Goal: Book appointment/travel/reservation

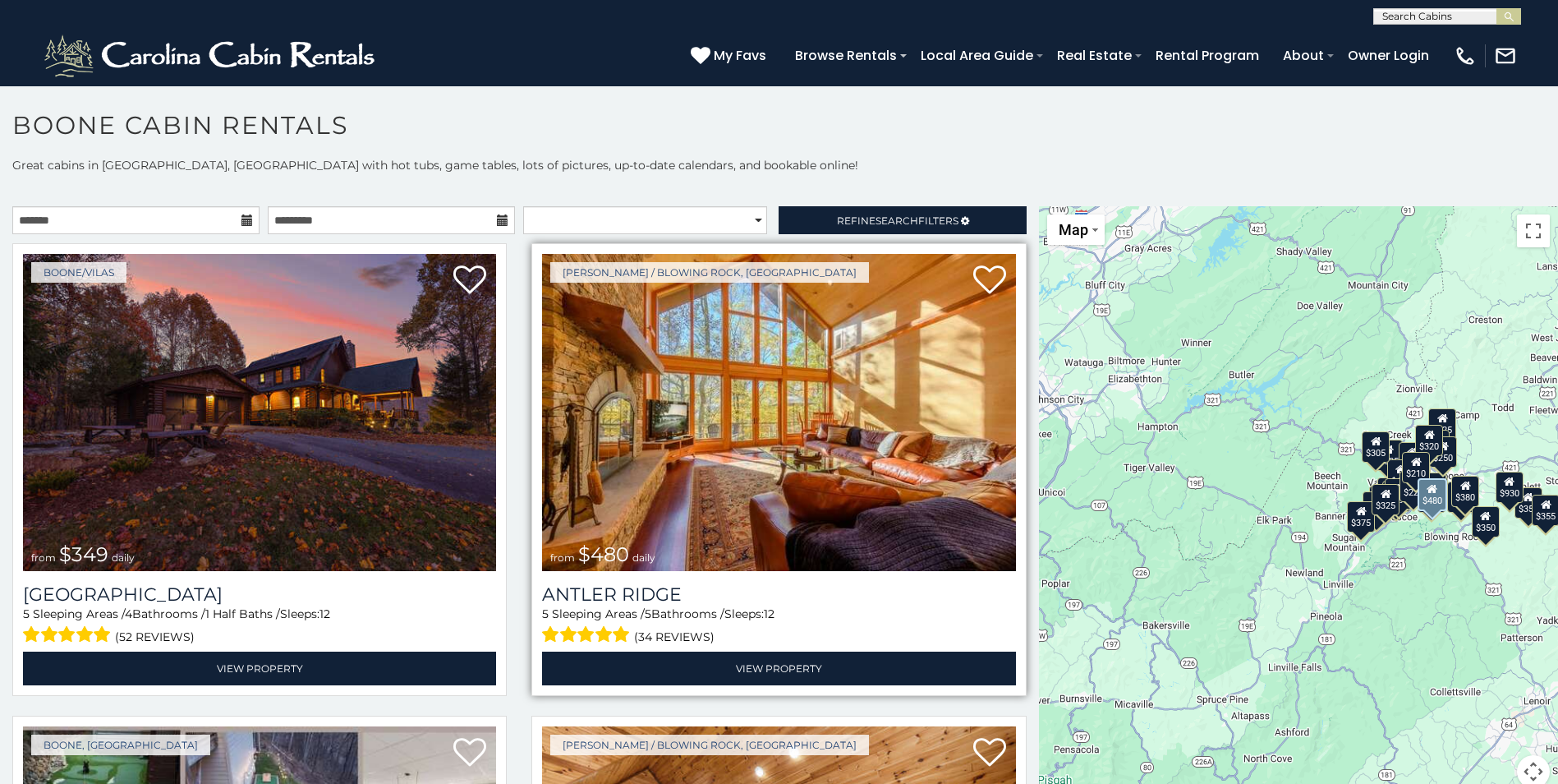
click at [767, 459] on img at bounding box center [778, 412] width 473 height 317
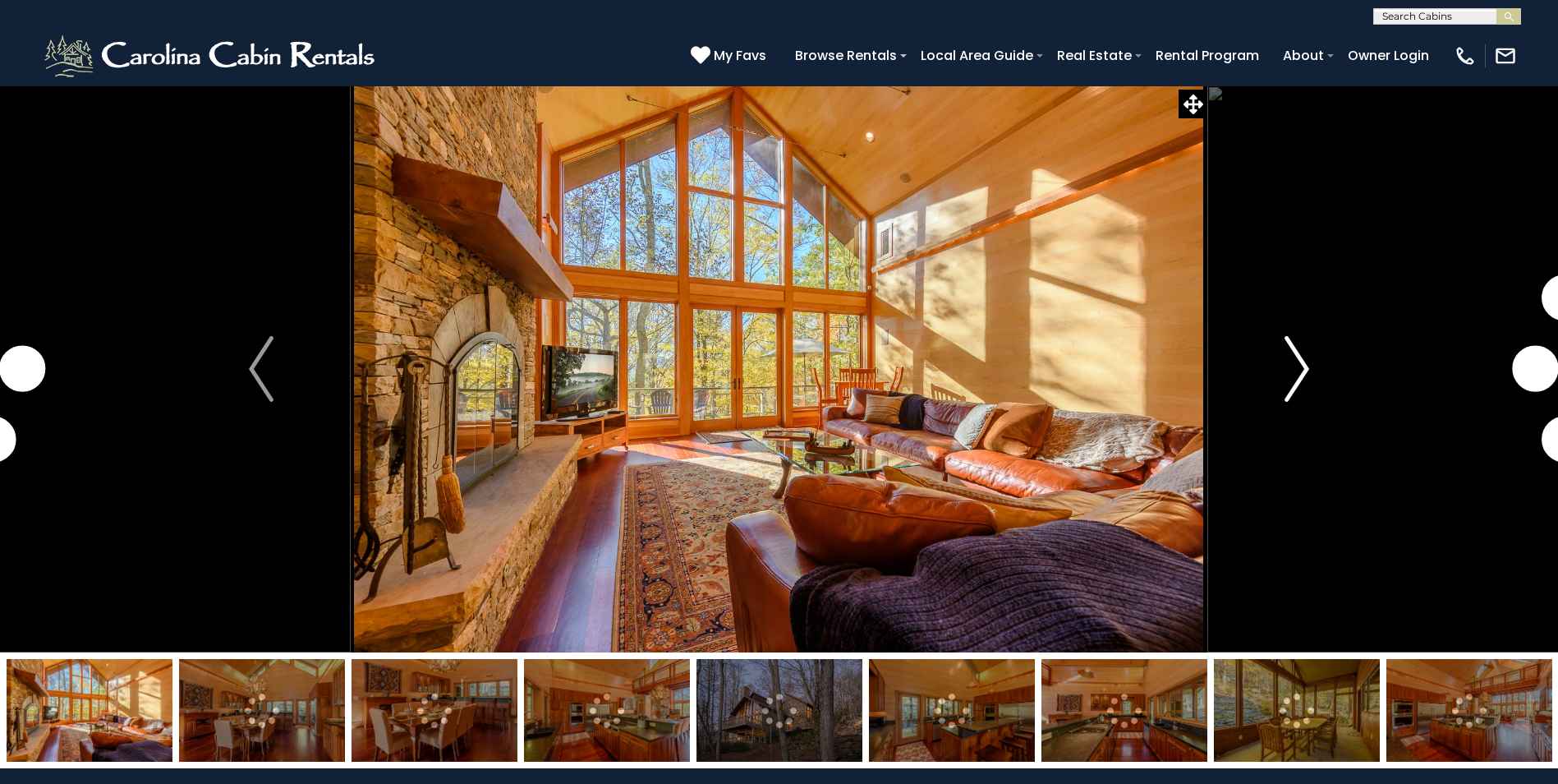
click at [1303, 371] on img "Next" at bounding box center [1296, 369] width 24 height 66
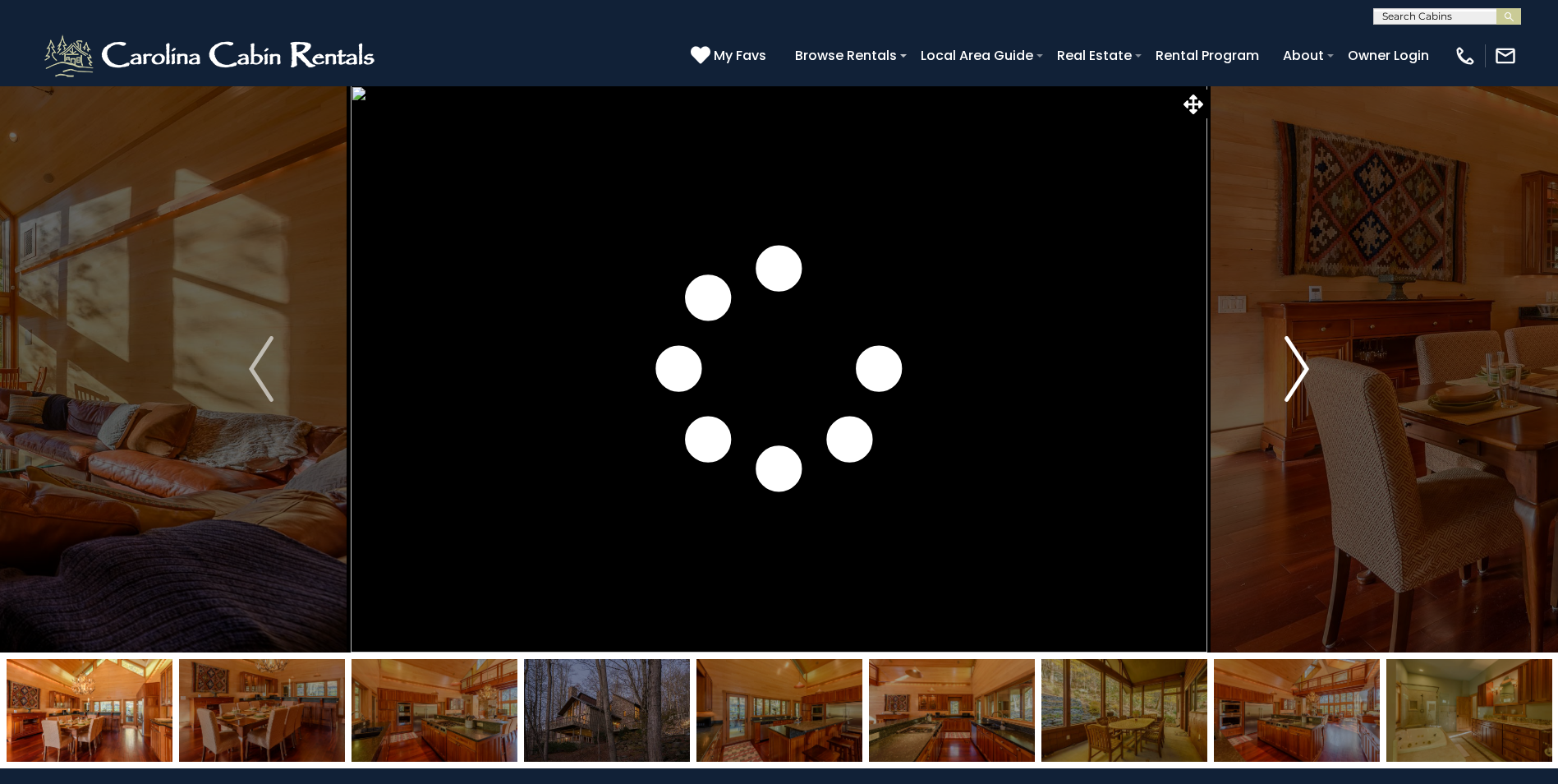
click at [1301, 372] on img "Next" at bounding box center [1296, 369] width 24 height 66
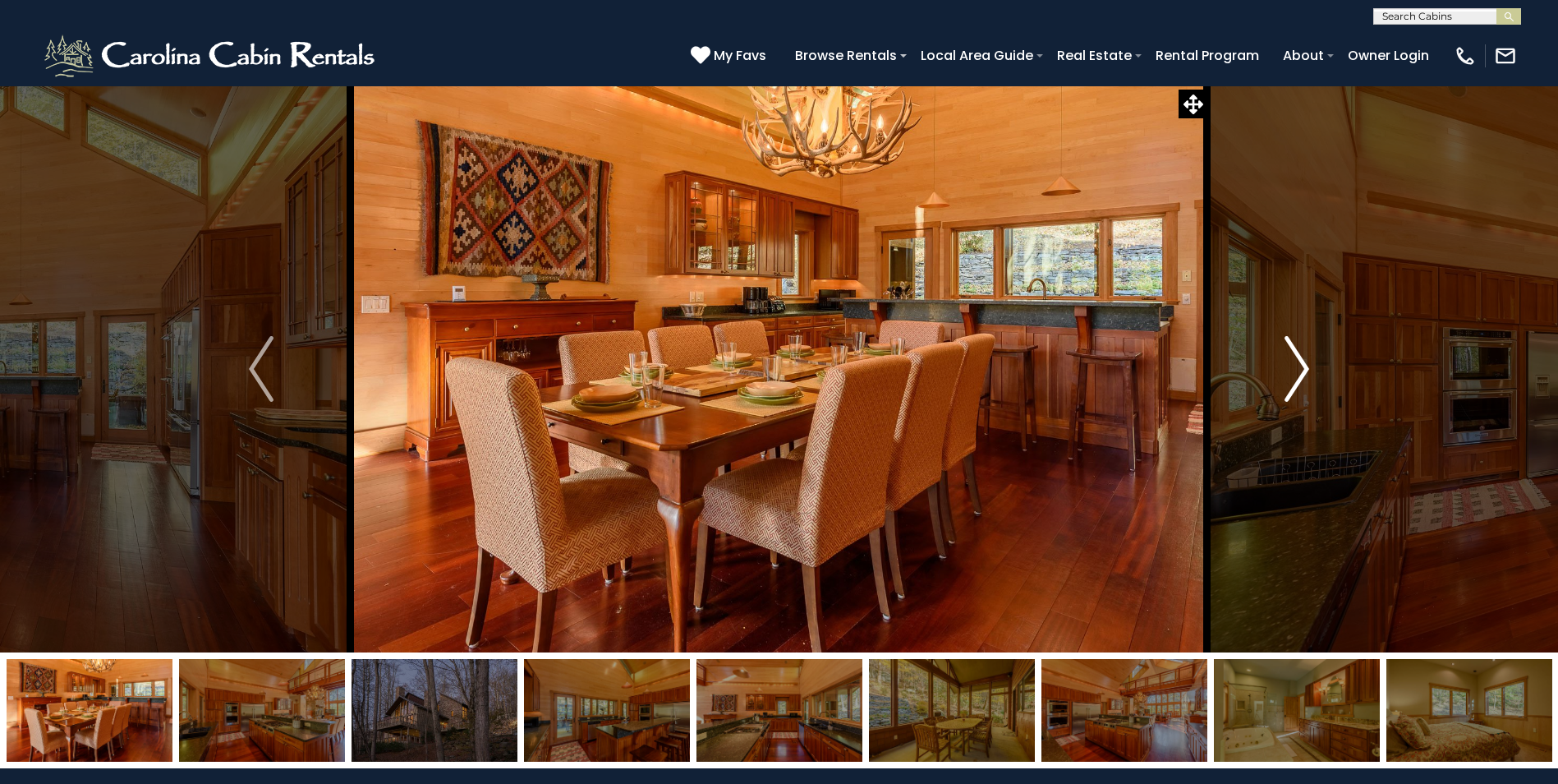
click at [1301, 372] on img "Next" at bounding box center [1296, 369] width 24 height 66
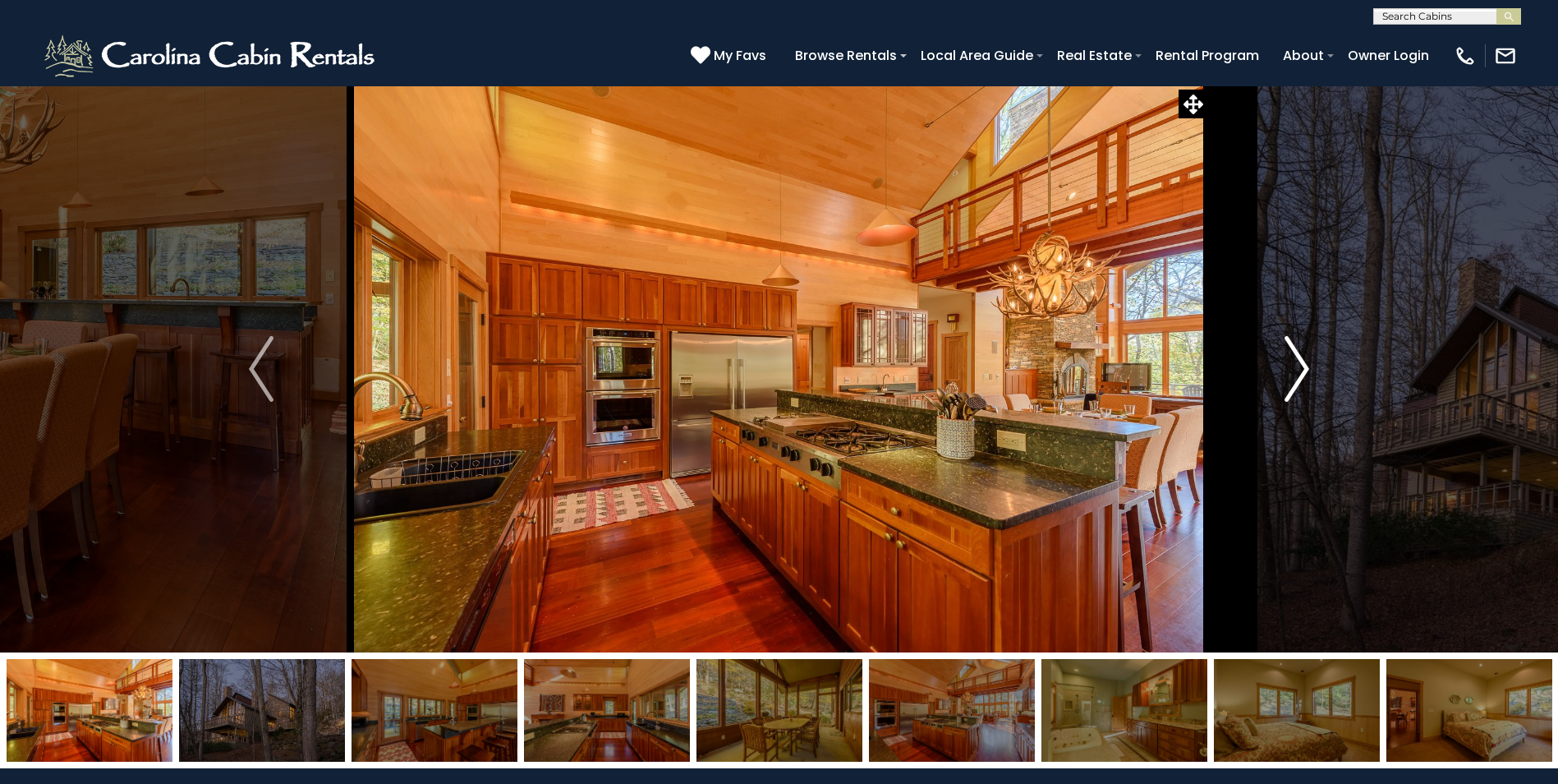
click at [1301, 372] on img "Next" at bounding box center [1296, 369] width 24 height 66
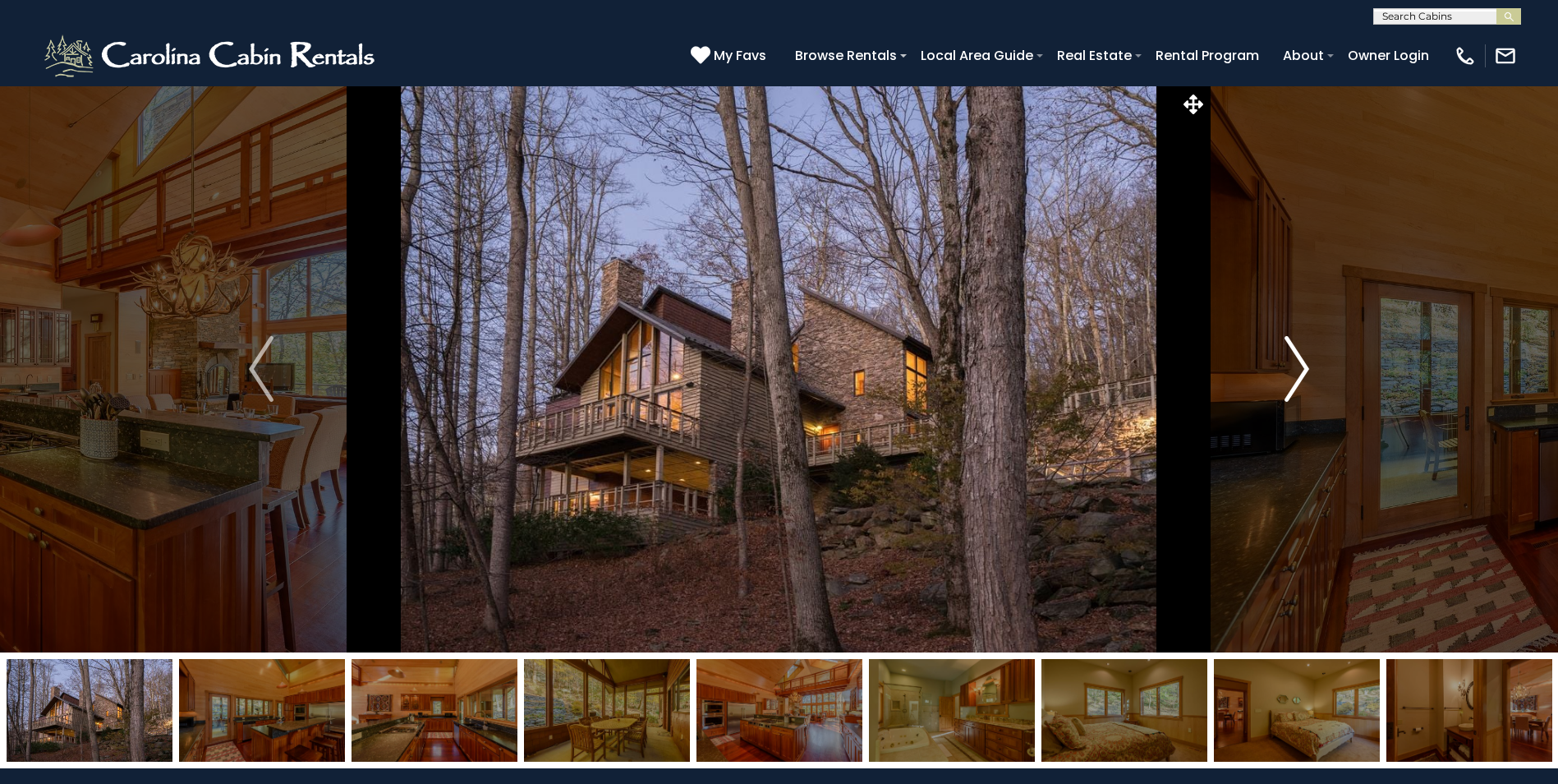
click at [1301, 372] on img "Next" at bounding box center [1296, 369] width 24 height 66
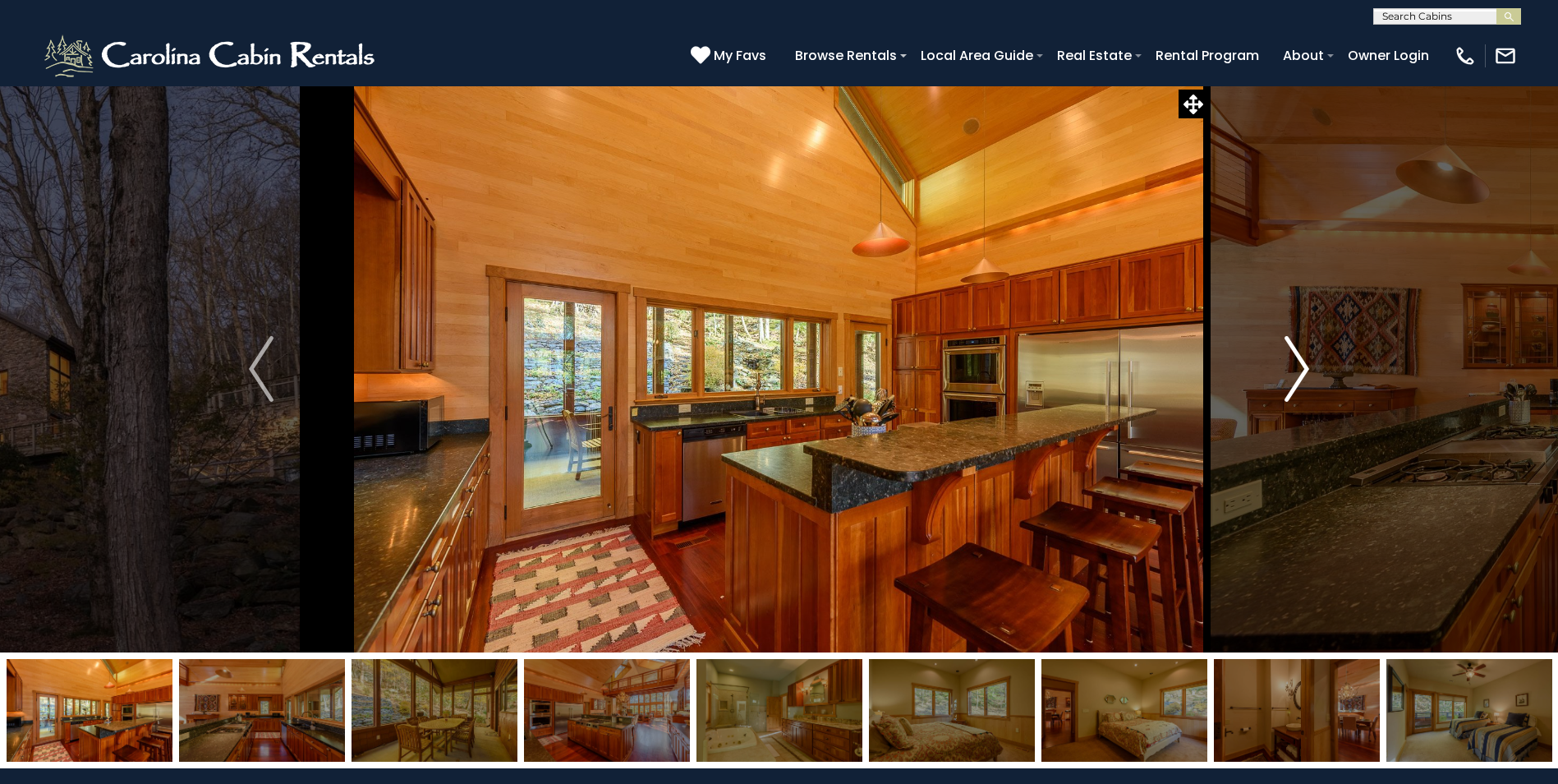
click at [1301, 372] on img "Next" at bounding box center [1296, 369] width 24 height 66
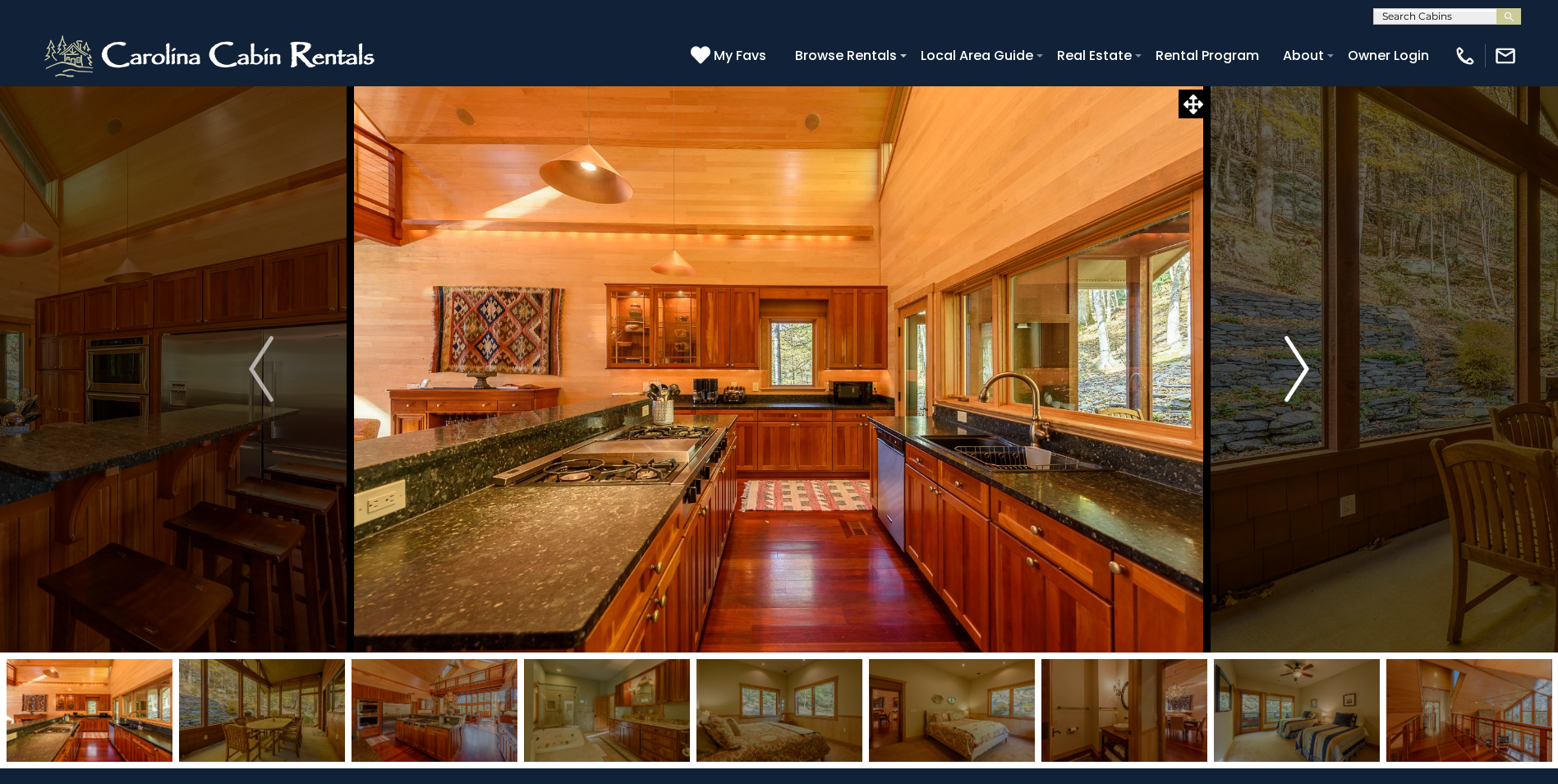
click at [1301, 372] on img "Next" at bounding box center [1296, 369] width 24 height 66
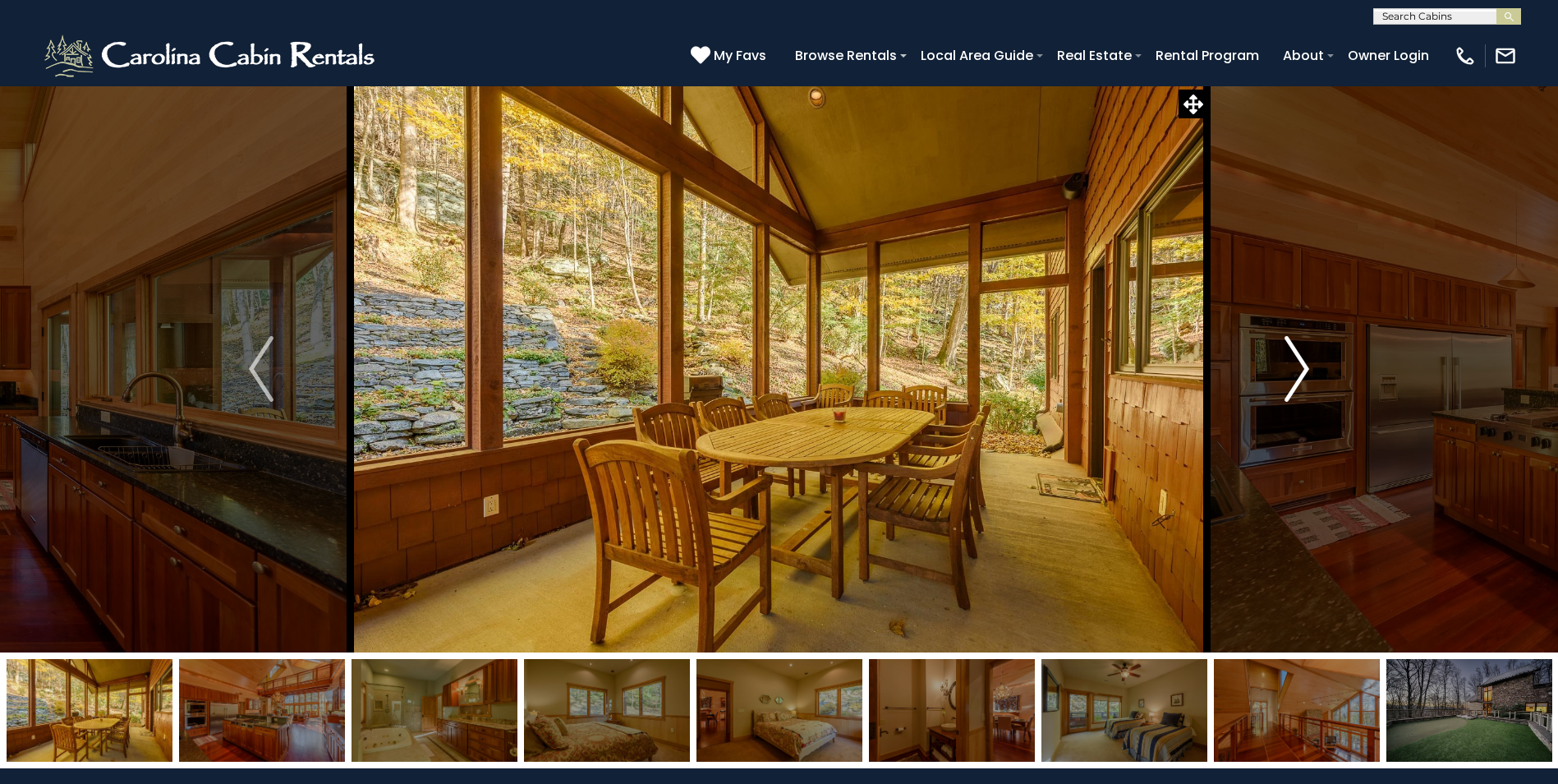
click at [1301, 372] on img "Next" at bounding box center [1296, 369] width 24 height 66
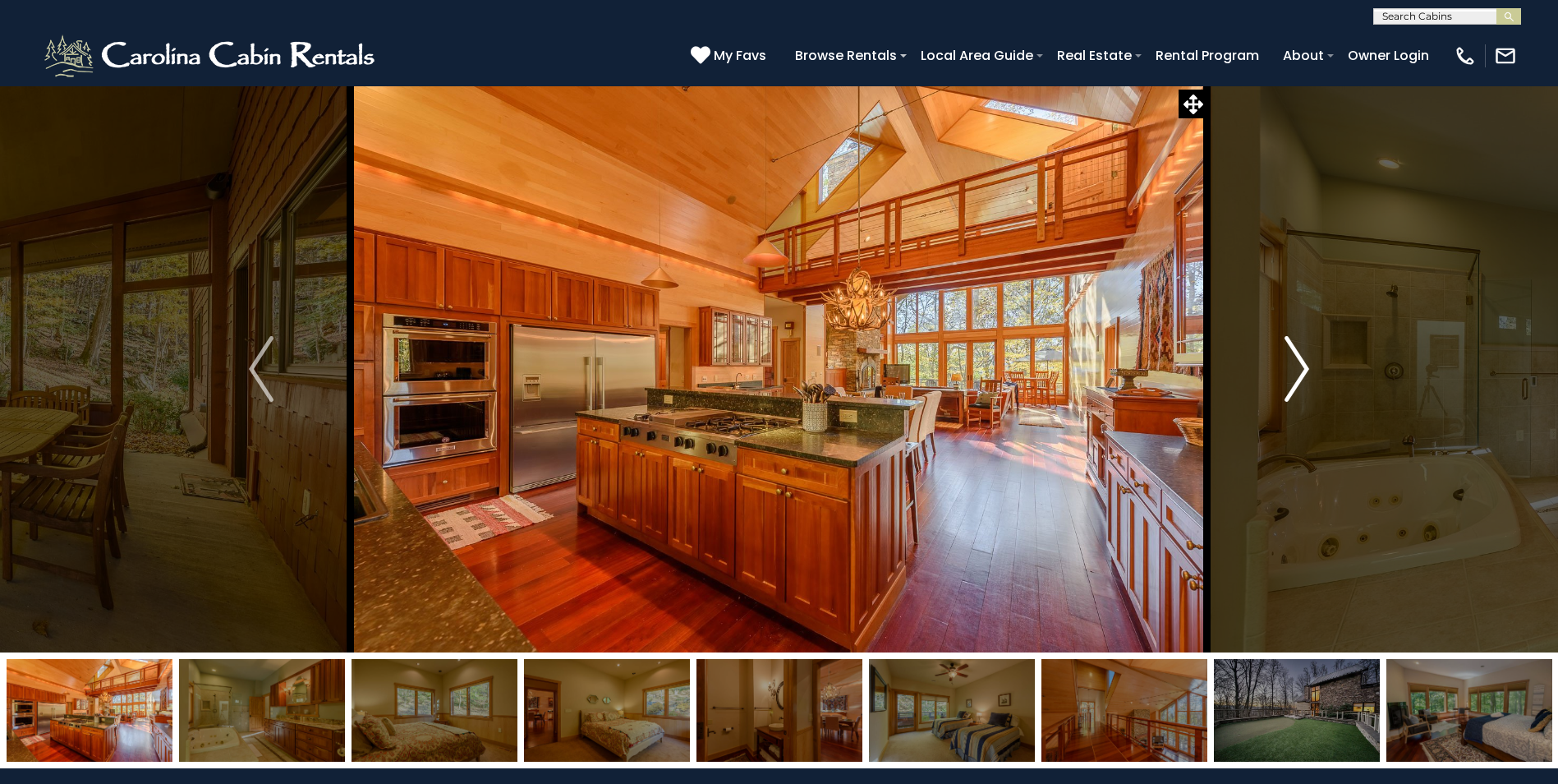
click at [1301, 372] on img "Next" at bounding box center [1296, 369] width 24 height 66
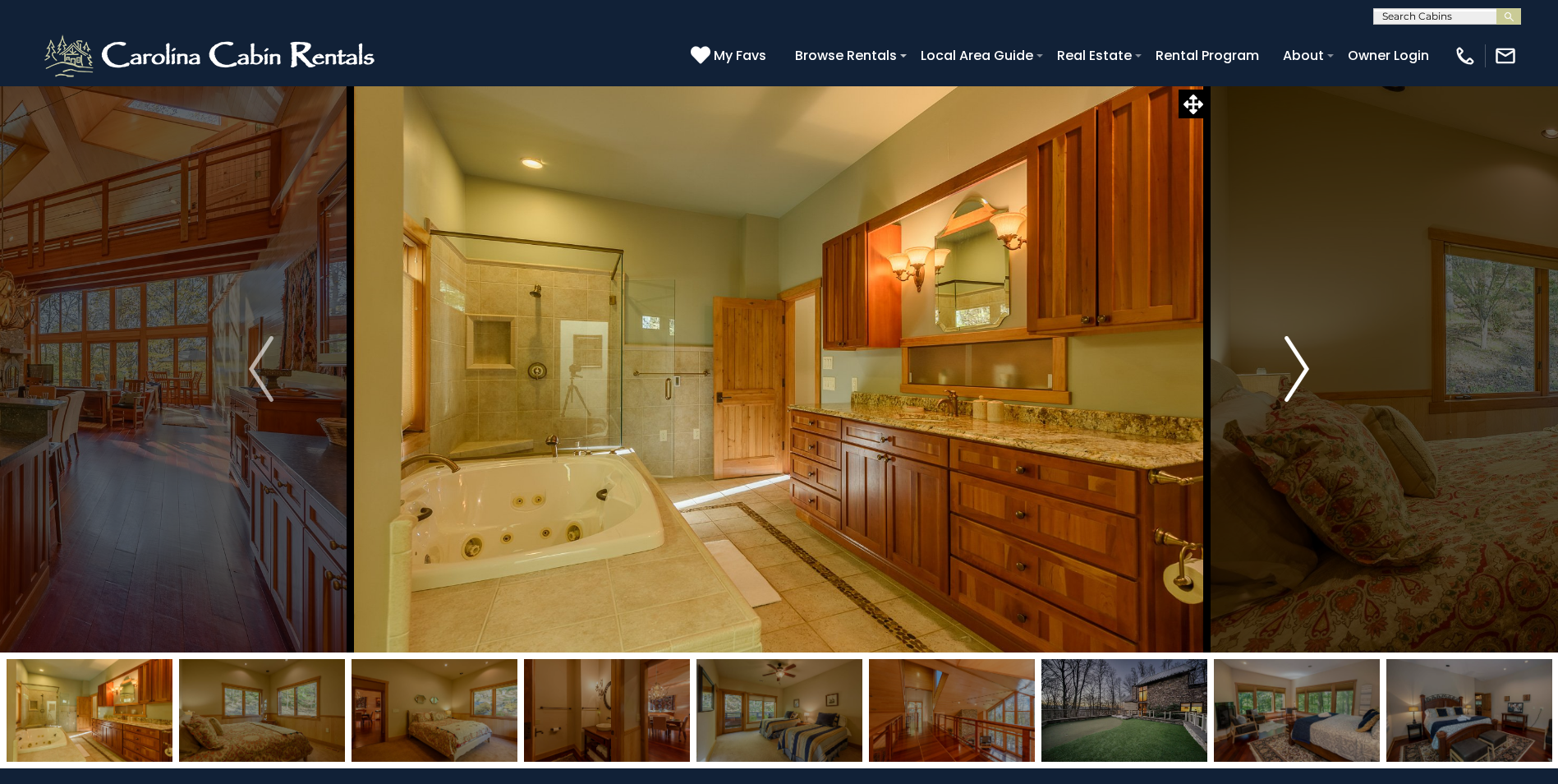
click at [1301, 372] on img "Next" at bounding box center [1296, 369] width 24 height 66
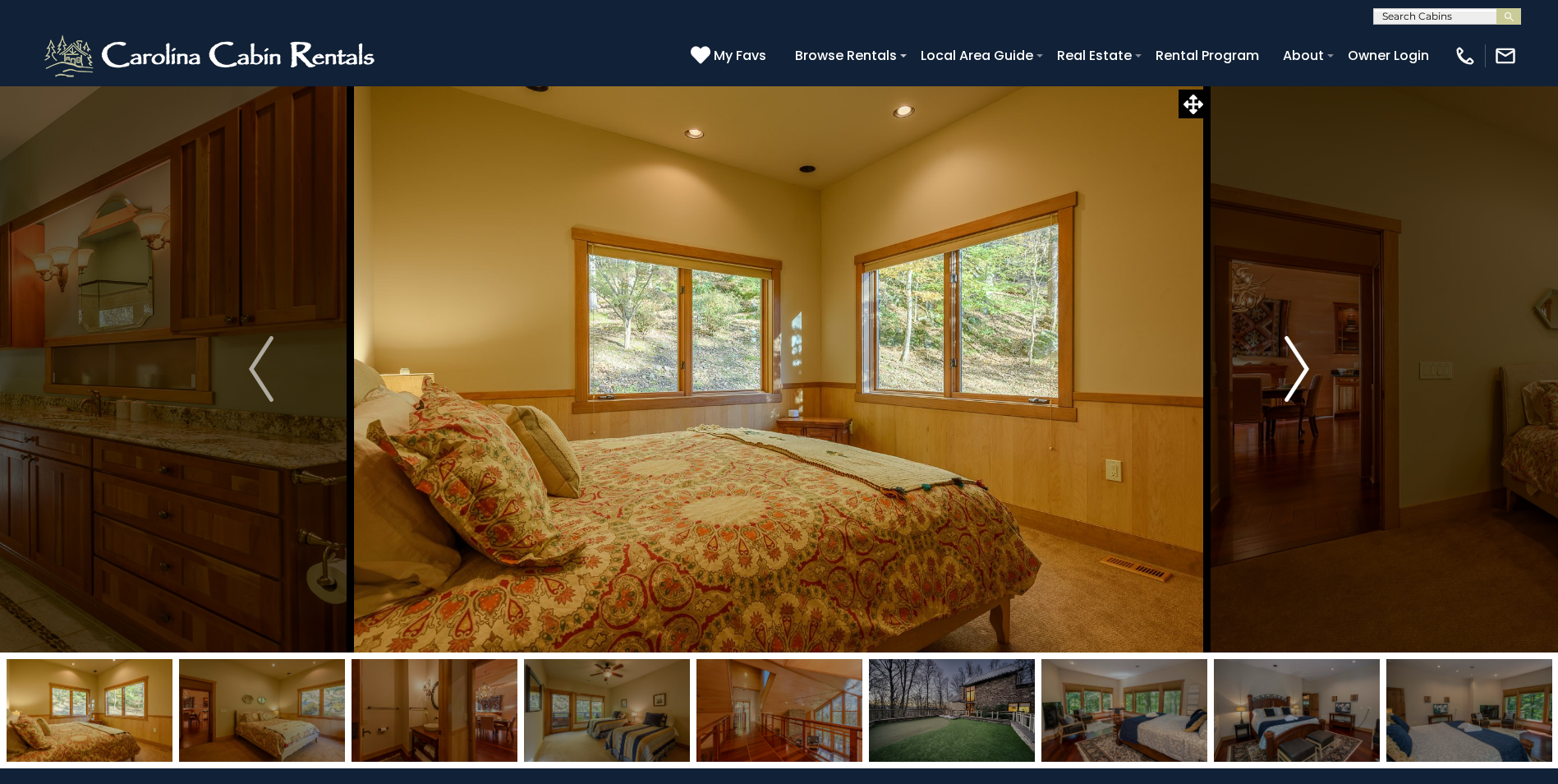
click at [1301, 372] on img "Next" at bounding box center [1296, 369] width 24 height 66
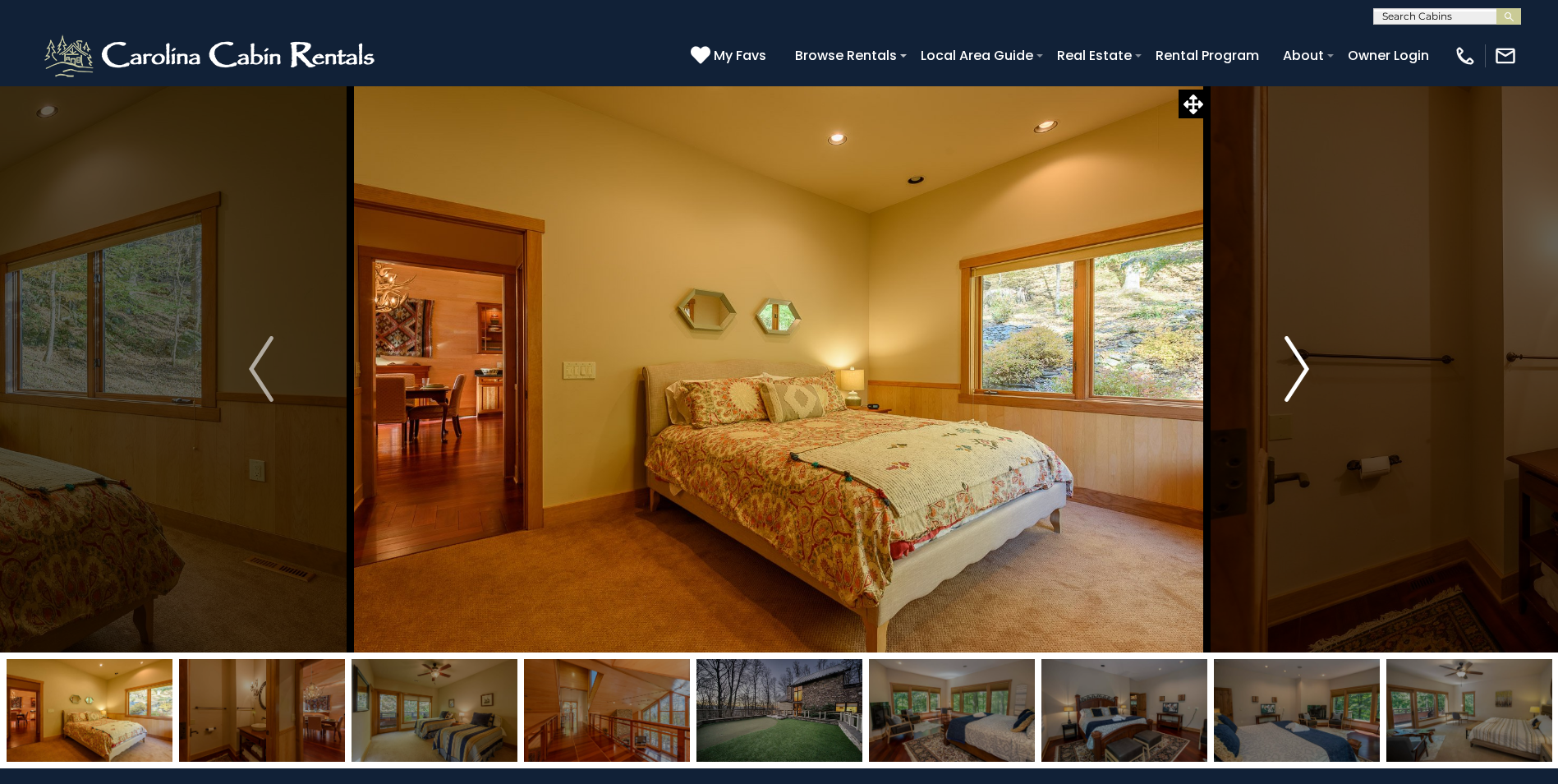
click at [1301, 372] on img "Next" at bounding box center [1296, 369] width 24 height 66
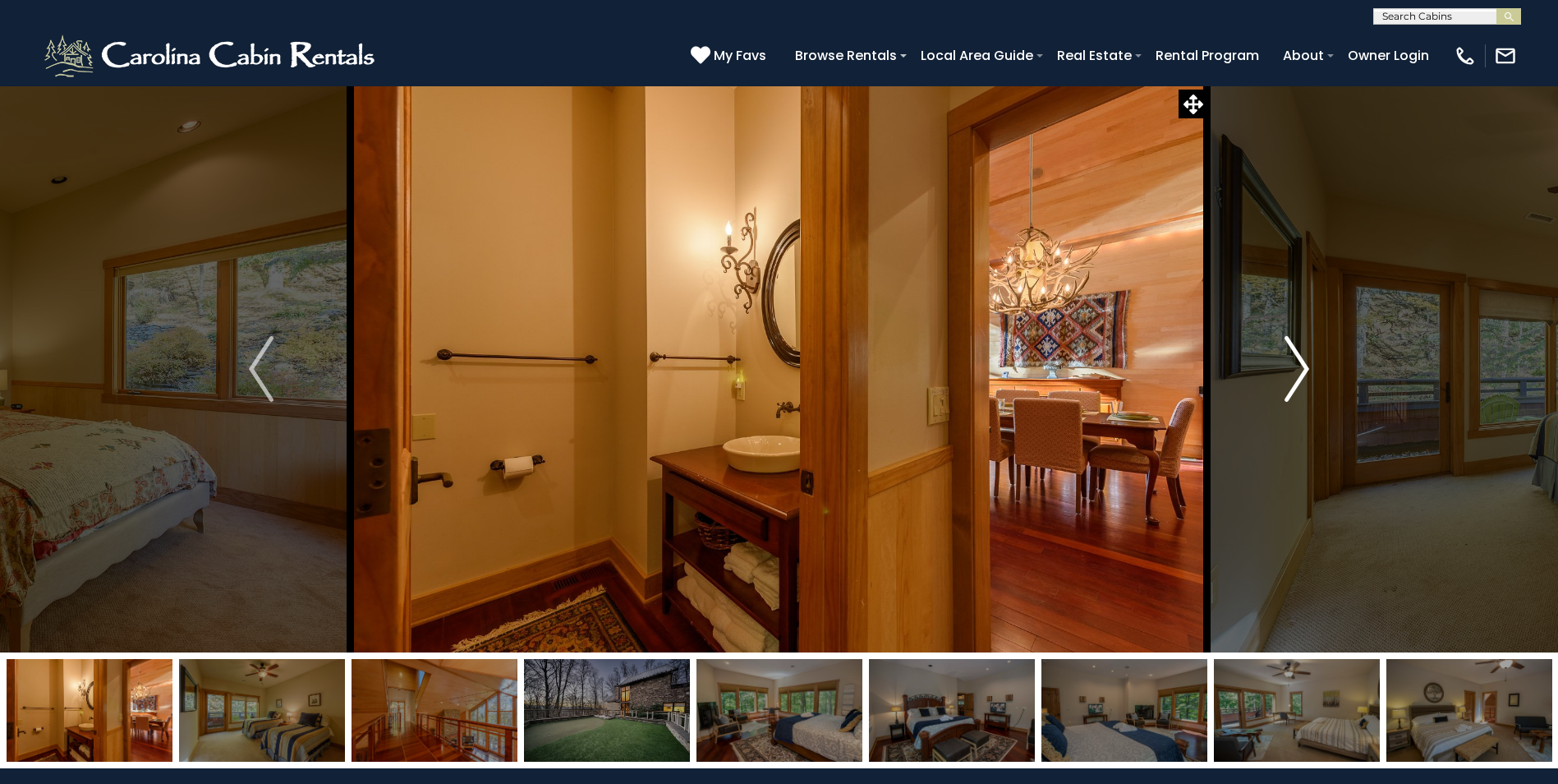
click at [1301, 372] on img "Next" at bounding box center [1296, 369] width 24 height 66
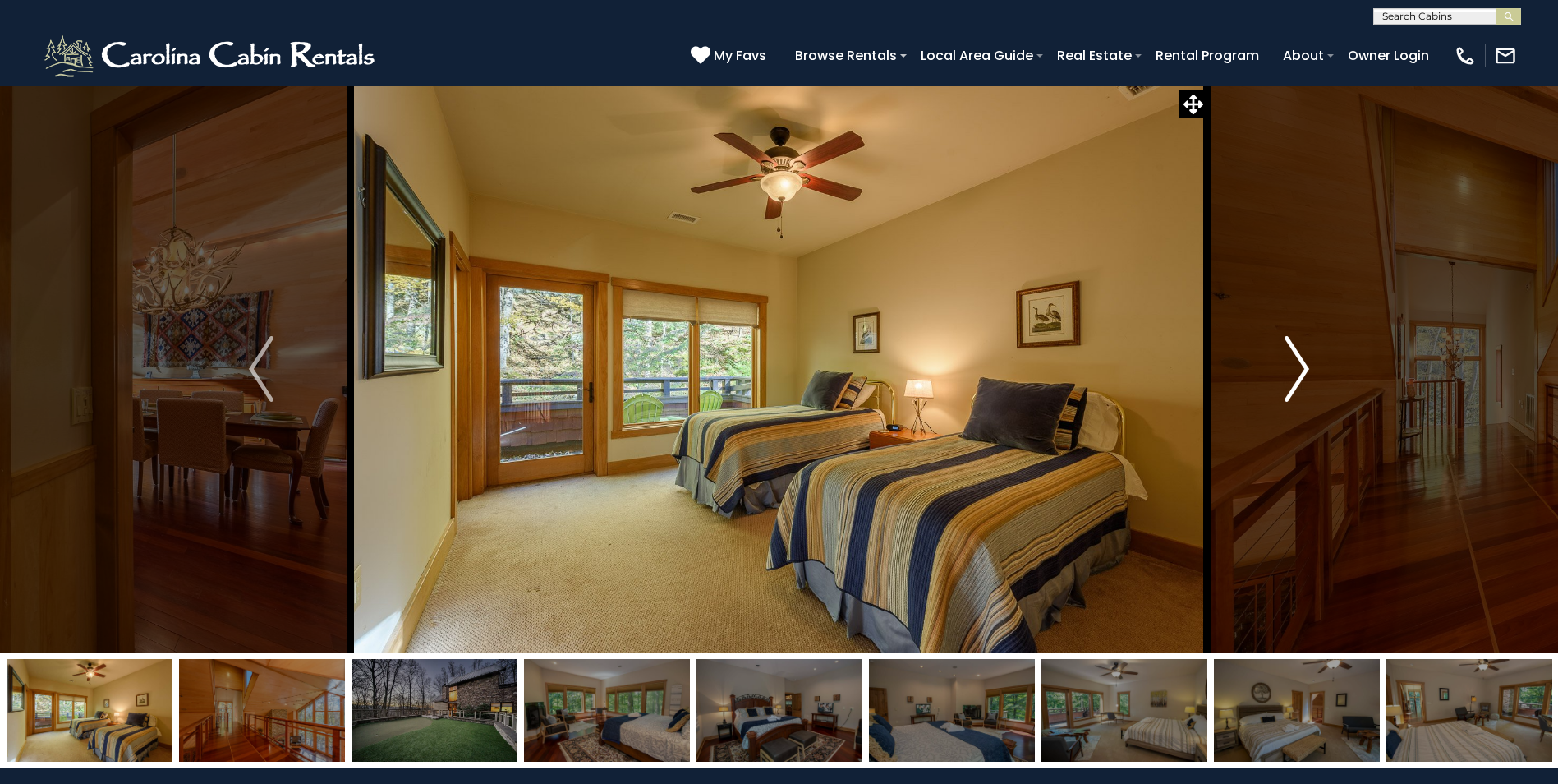
click at [1301, 372] on img "Next" at bounding box center [1296, 369] width 24 height 66
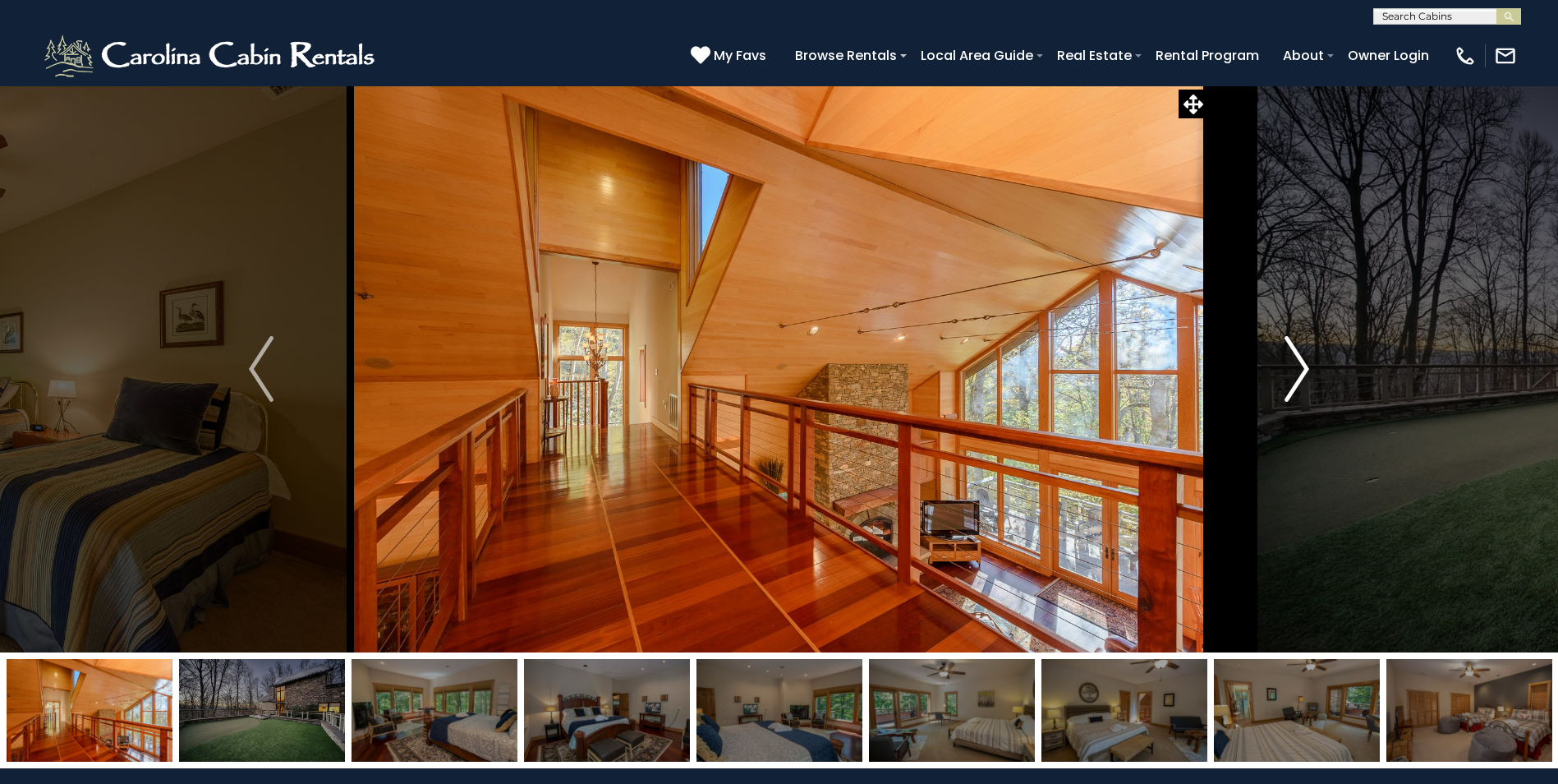
click at [1304, 372] on img "Next" at bounding box center [1296, 369] width 24 height 66
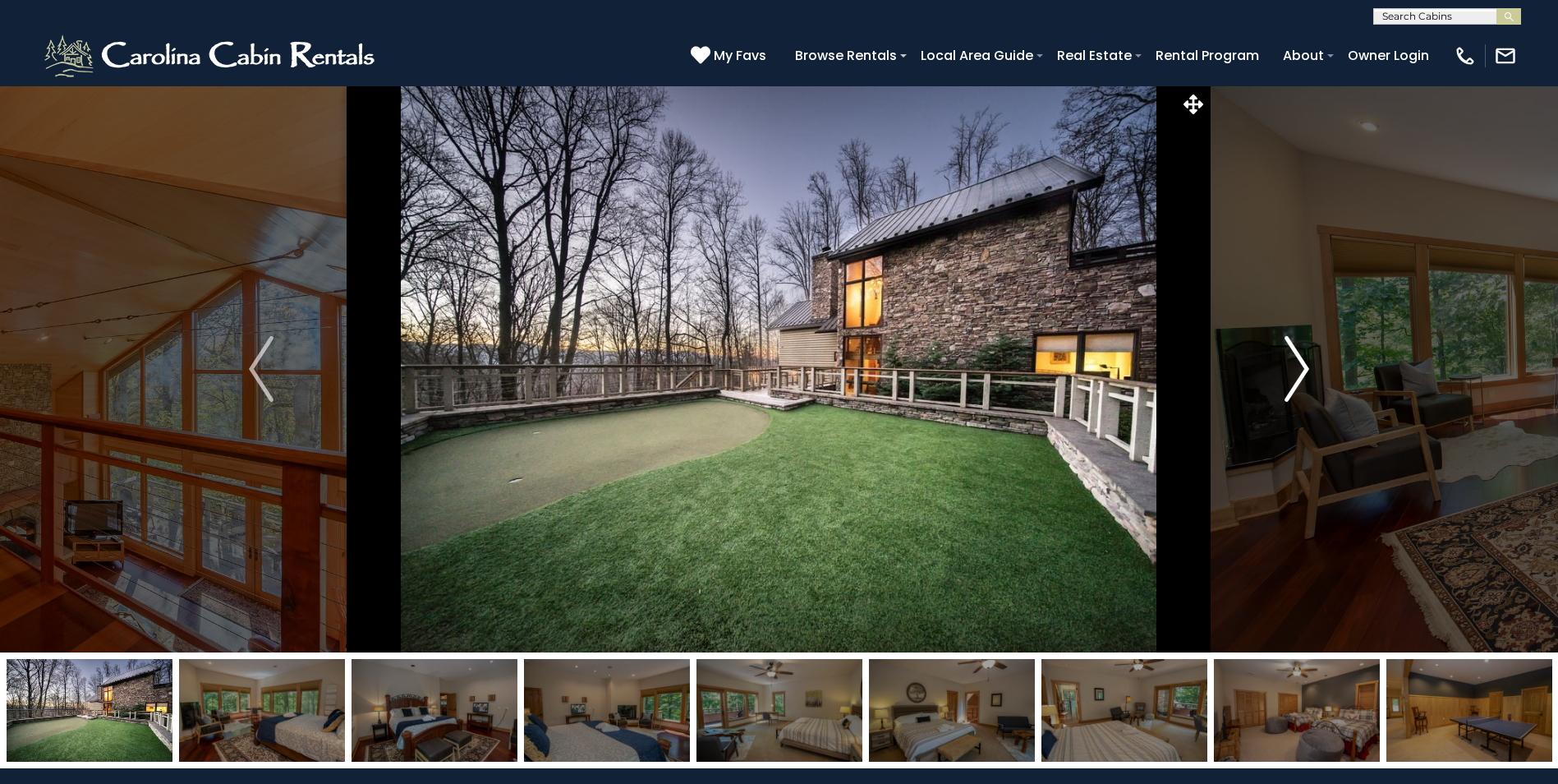
click at [1304, 372] on img "Next" at bounding box center [1296, 369] width 24 height 66
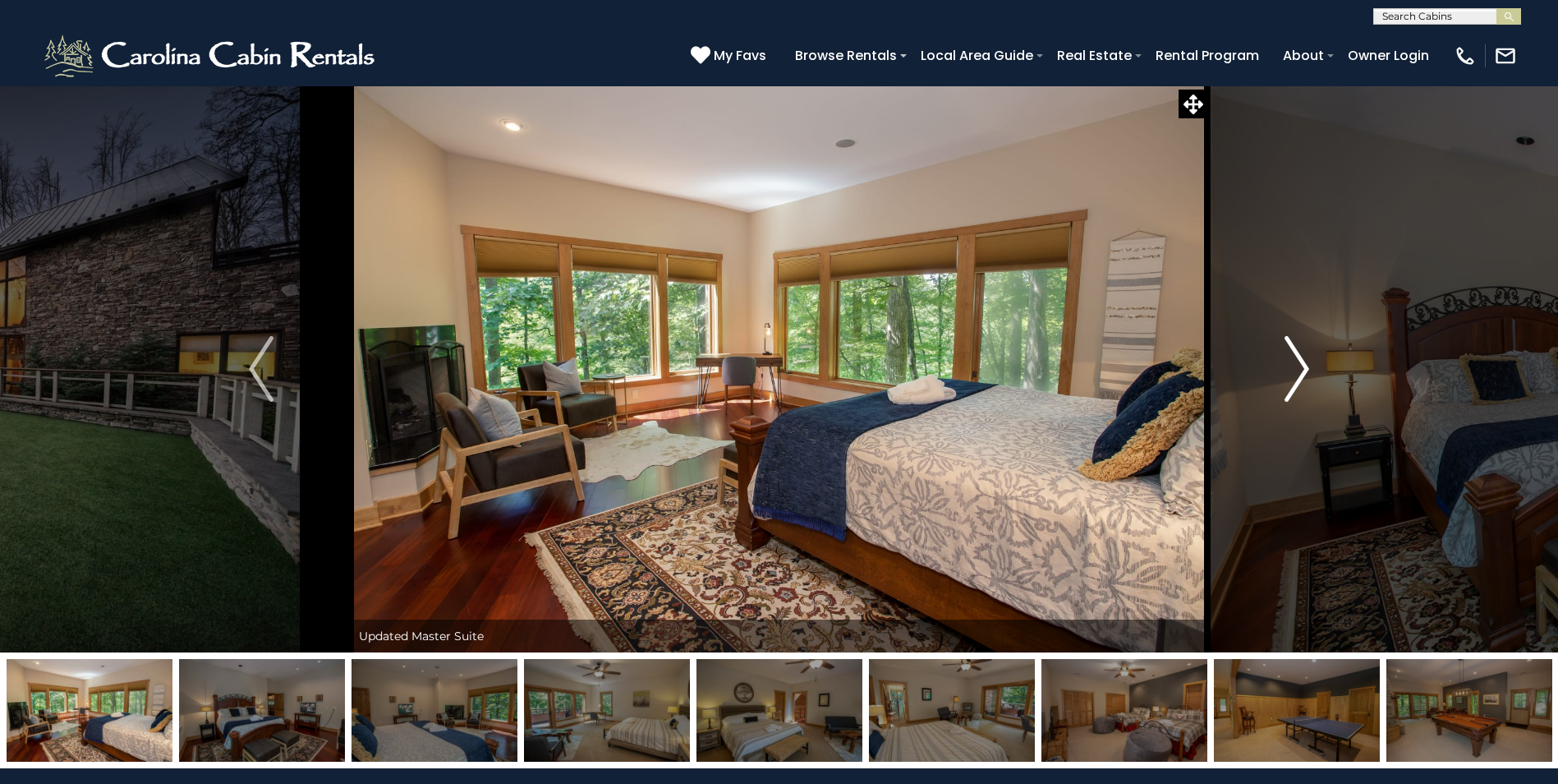
click at [1304, 372] on img "Next" at bounding box center [1296, 369] width 24 height 66
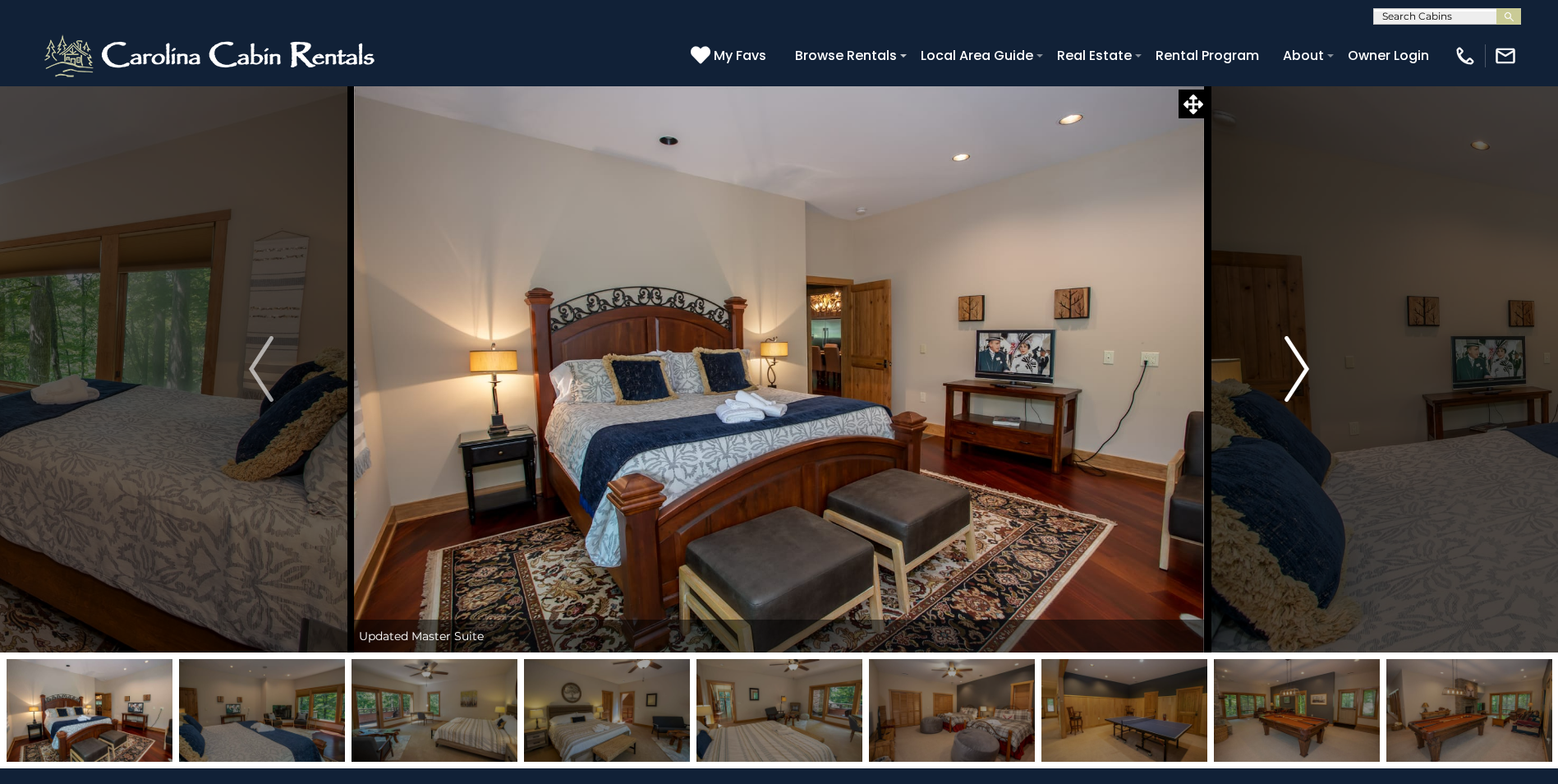
click at [1304, 372] on img "Next" at bounding box center [1296, 369] width 24 height 66
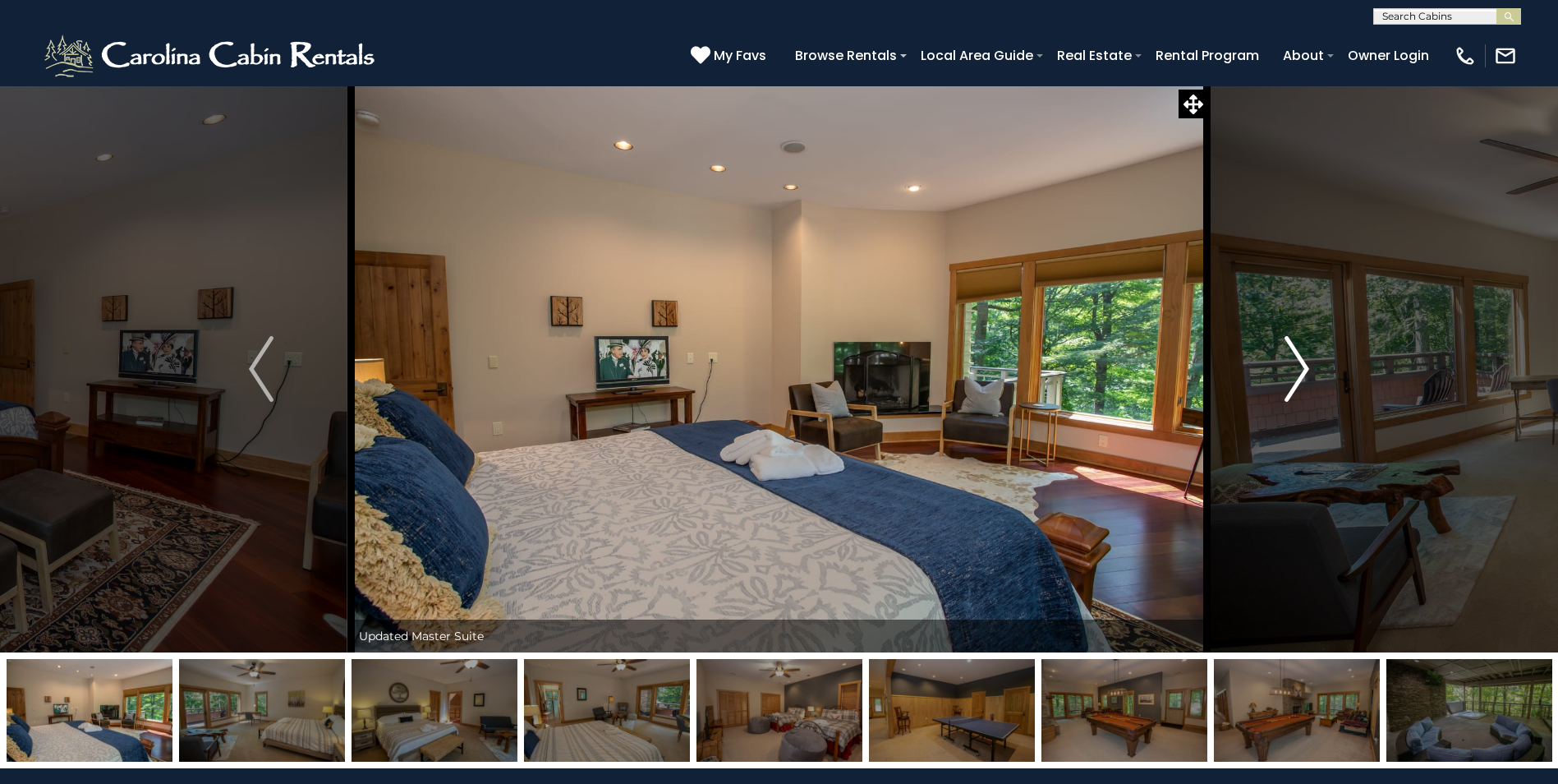
click at [1304, 372] on img "Next" at bounding box center [1296, 369] width 24 height 66
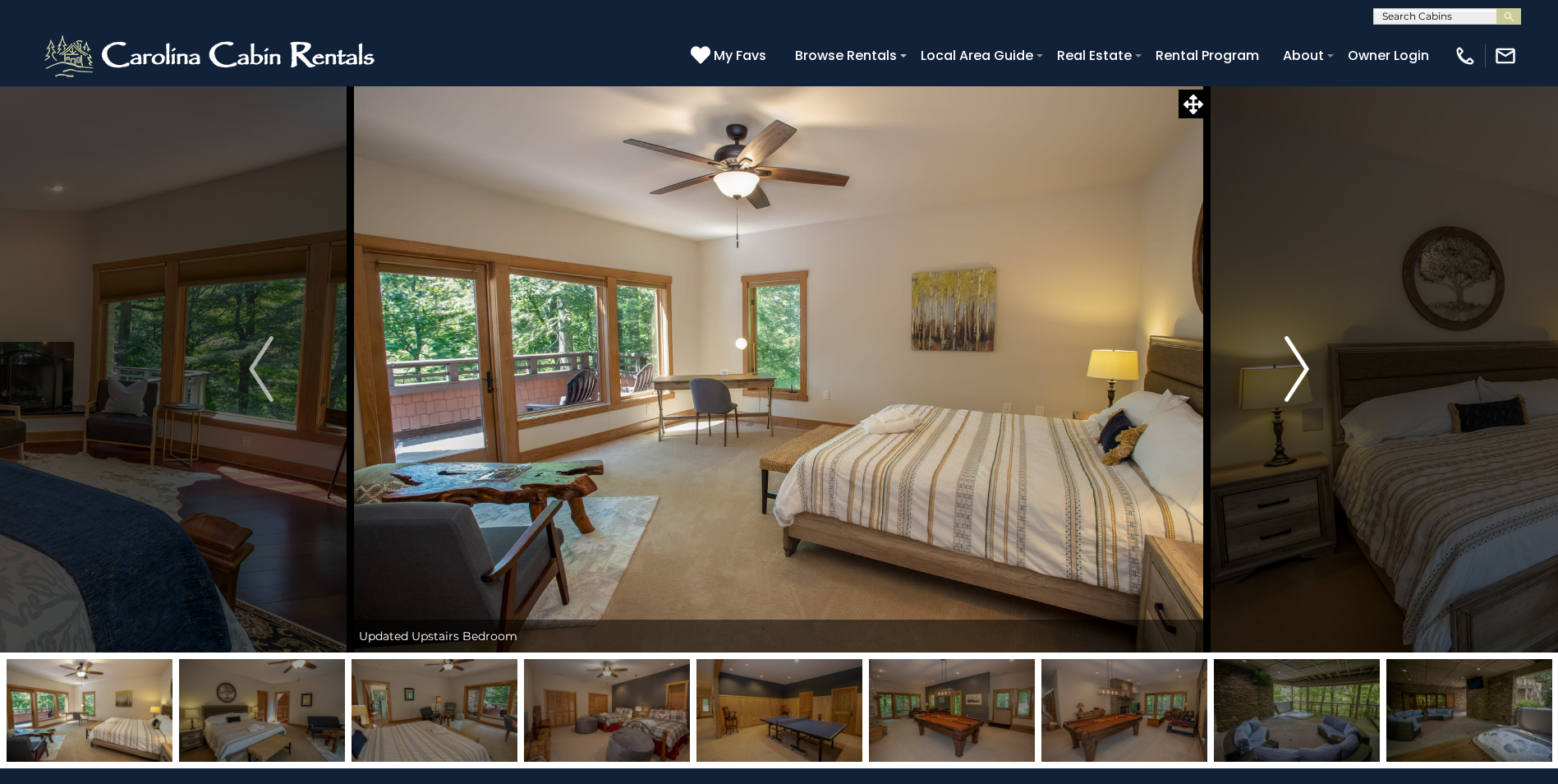
click at [1304, 372] on img "Next" at bounding box center [1296, 369] width 24 height 66
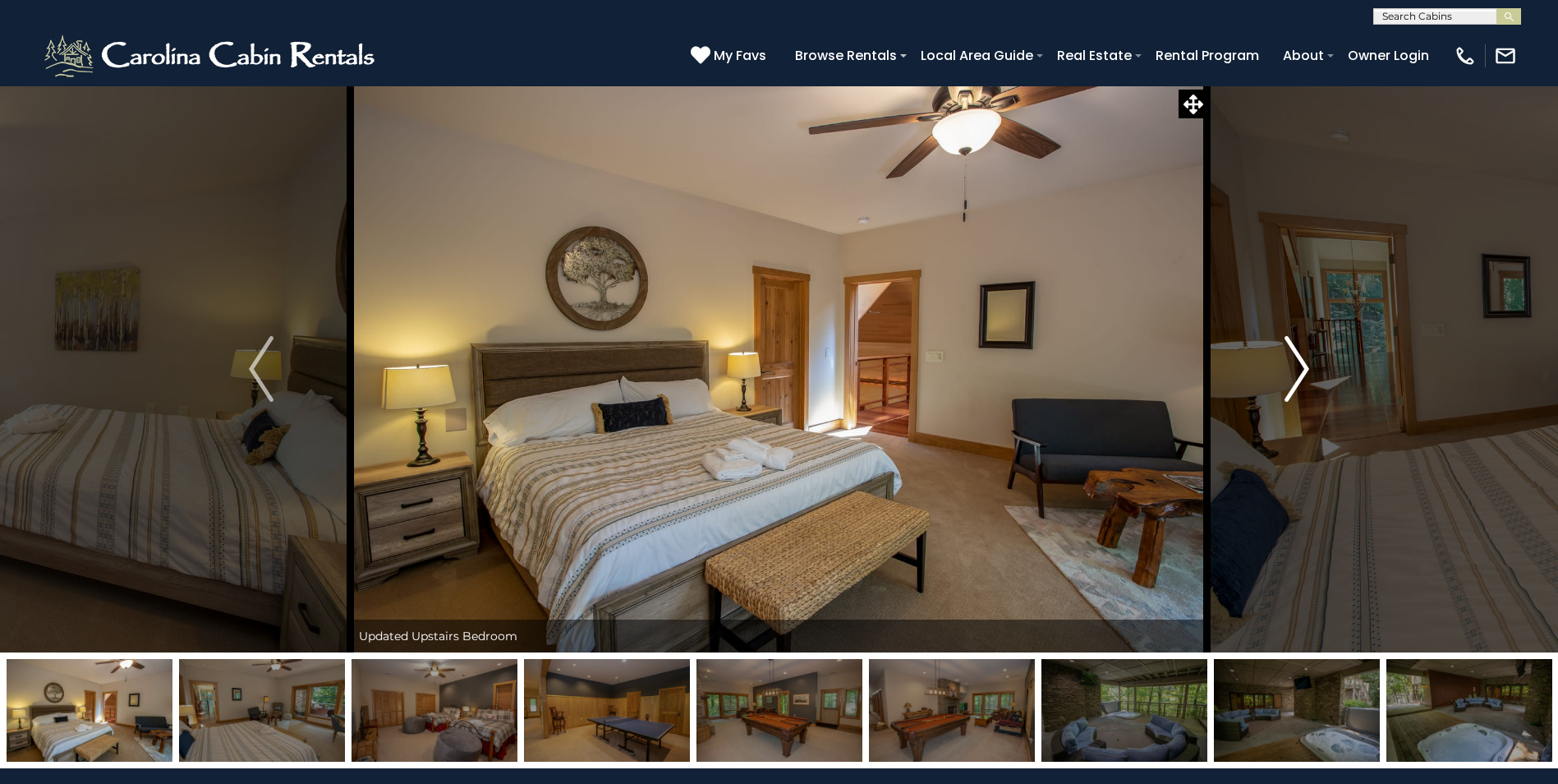
click at [1304, 372] on img "Next" at bounding box center [1296, 369] width 24 height 66
